Goal: Information Seeking & Learning: Understand process/instructions

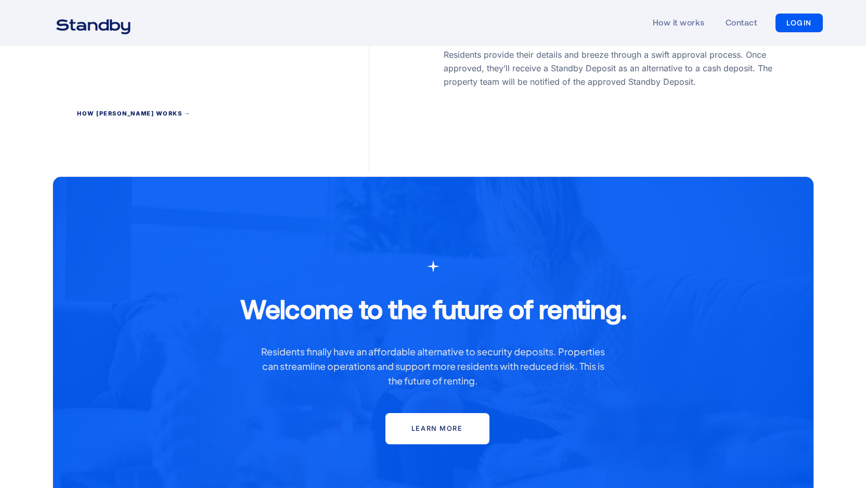
scroll to position [3092, 0]
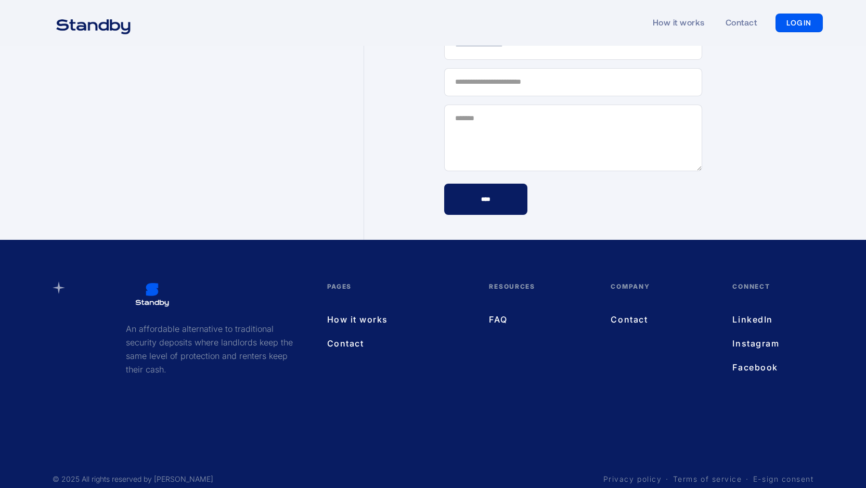
click at [692, 474] on link "Terms of service" at bounding box center [707, 479] width 69 height 10
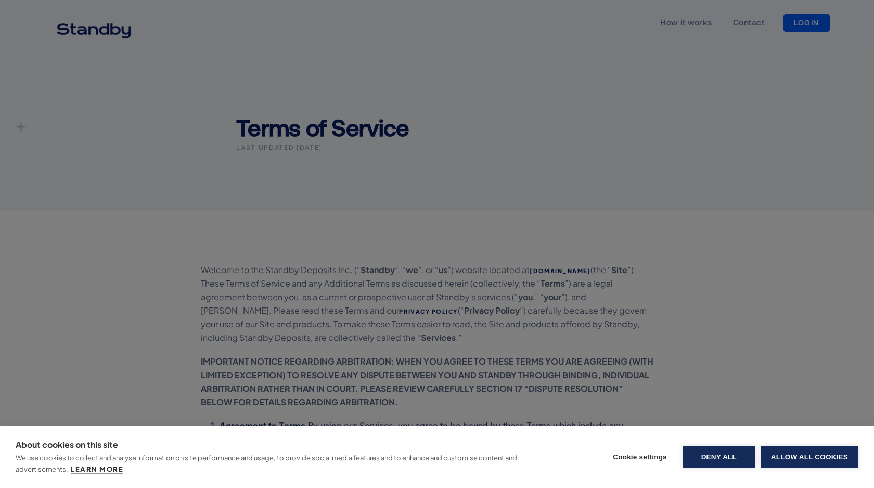
click at [600, 365] on div "About cookies on this site We use cookies to collect and analyse information on…" at bounding box center [437, 244] width 874 height 488
click at [730, 457] on button "Deny all" at bounding box center [718, 457] width 73 height 22
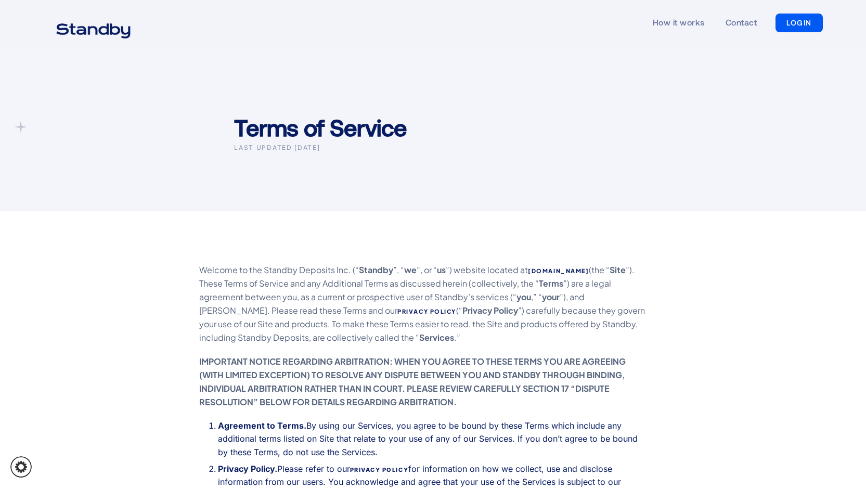
click at [287, 271] on p "Welcome to the Standby Deposits Inc. (“ Standby ”, “ we ”, or “ us ”) website l…" at bounding box center [424, 303] width 450 height 81
copy p "Standby"
